Goal: Find specific page/section: Find specific page/section

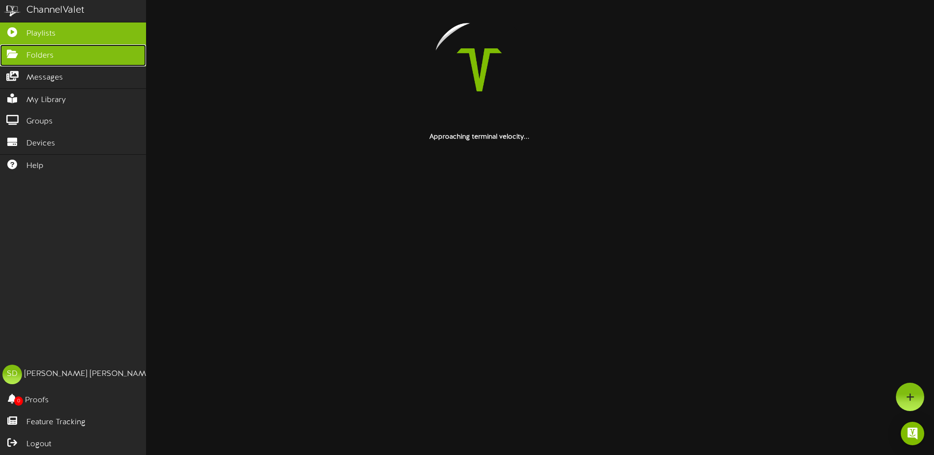
click at [48, 55] on span "Folders" at bounding box center [39, 55] width 27 height 11
